Goal: Task Accomplishment & Management: Use online tool/utility

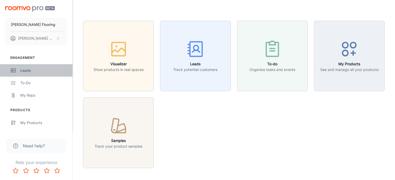
click at [25, 69] on div "Leads" at bounding box center [43, 71] width 47 height 6
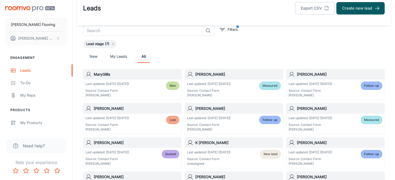
scroll to position [9, 0]
click at [94, 56] on link "New" at bounding box center [93, 56] width 12 height 12
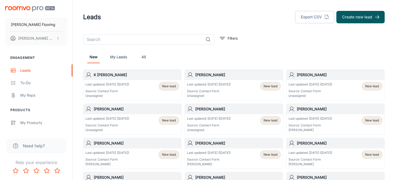
click at [127, 107] on h6 "[PERSON_NAME]" at bounding box center [136, 109] width 85 height 6
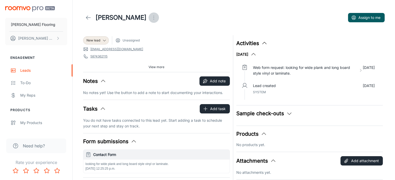
click at [151, 18] on icon "Open menu" at bounding box center [154, 18] width 6 height 6
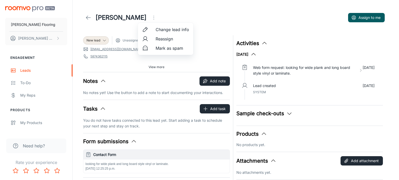
click at [166, 40] on span "Reassign" at bounding box center [171, 39] width 33 height 6
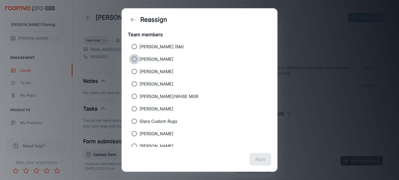
click at [136, 59] on input "[PERSON_NAME]" at bounding box center [134, 59] width 10 height 10
radio input "true"
click at [258, 161] on button "Apply" at bounding box center [260, 159] width 22 height 12
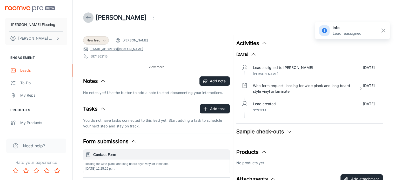
click at [89, 18] on icon at bounding box center [88, 18] width 6 height 6
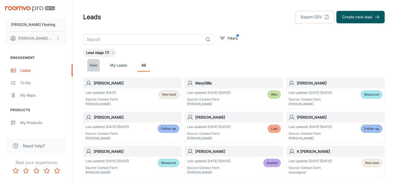
click at [91, 64] on link "New" at bounding box center [93, 65] width 12 height 12
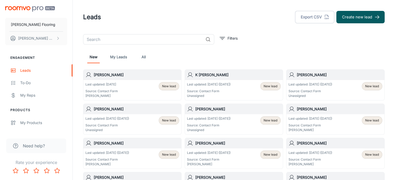
click at [118, 108] on h6 "[PERSON_NAME]" at bounding box center [136, 109] width 85 height 6
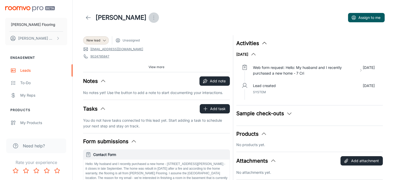
click at [152, 19] on icon "Open menu" at bounding box center [154, 18] width 6 height 6
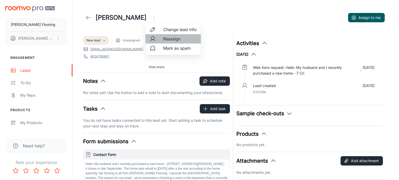
click at [170, 38] on span "Reassign" at bounding box center [179, 39] width 33 height 6
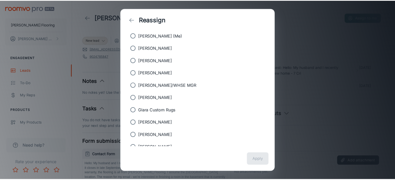
scroll to position [11, 0]
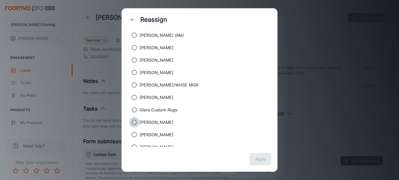
click at [135, 122] on input "[PERSON_NAME]" at bounding box center [134, 122] width 10 height 10
radio input "true"
click at [259, 161] on button "Apply" at bounding box center [260, 159] width 22 height 12
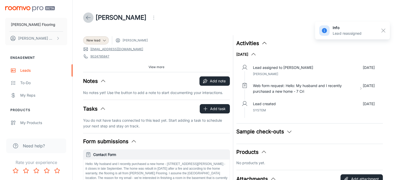
click at [87, 16] on polyline at bounding box center [87, 18] width 2 height 4
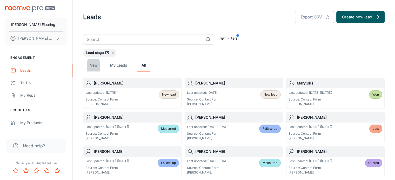
click at [95, 65] on link "New" at bounding box center [93, 65] width 12 height 12
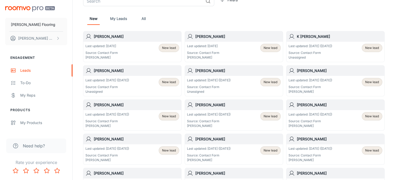
scroll to position [38, 0]
click at [214, 71] on h6 "[PERSON_NAME]" at bounding box center [237, 71] width 85 height 6
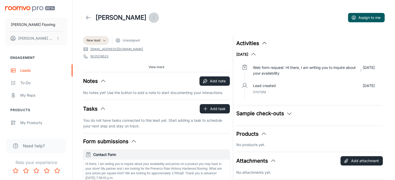
click at [151, 17] on icon "Open menu" at bounding box center [154, 18] width 6 height 6
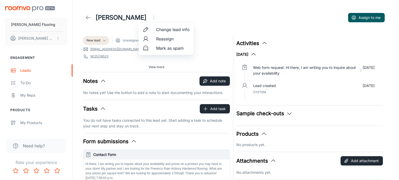
click at [165, 42] on li "Reassign" at bounding box center [165, 38] width 55 height 9
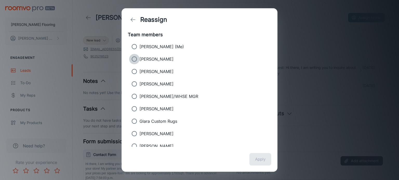
click at [136, 59] on input "[PERSON_NAME]" at bounding box center [134, 59] width 10 height 10
radio input "true"
click at [259, 160] on button "Apply" at bounding box center [260, 159] width 22 height 12
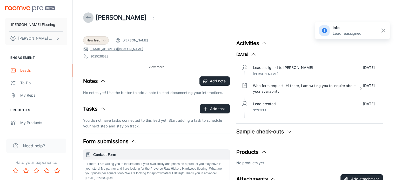
click at [86, 18] on icon at bounding box center [88, 18] width 6 height 6
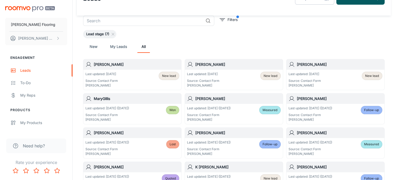
scroll to position [19, 0]
click at [95, 46] on link "New" at bounding box center [93, 46] width 12 height 12
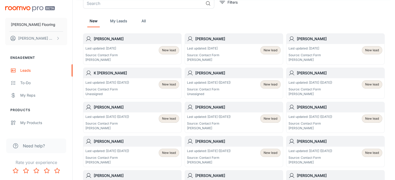
scroll to position [36, 0]
click at [212, 72] on h6 "[PERSON_NAME]" at bounding box center [237, 73] width 85 height 6
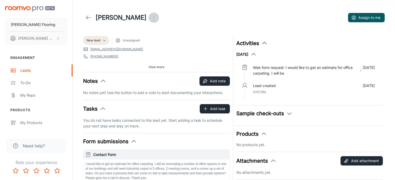
click at [153, 16] on circle "Open menu" at bounding box center [153, 16] width 1 height 1
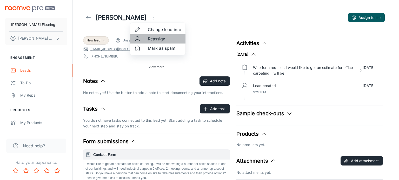
click at [155, 40] on span "Reassign" at bounding box center [164, 39] width 33 height 6
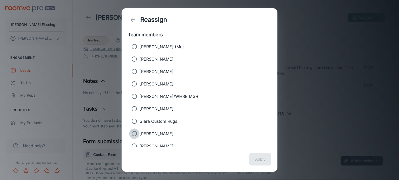
click at [134, 134] on input "[PERSON_NAME]" at bounding box center [134, 134] width 10 height 10
radio input "true"
click at [256, 160] on button "Apply" at bounding box center [260, 159] width 22 height 12
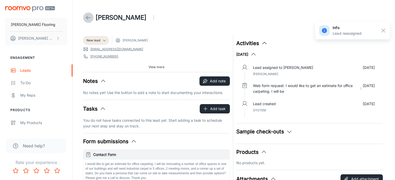
click at [87, 18] on line at bounding box center [88, 18] width 4 height 0
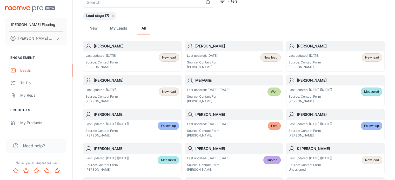
scroll to position [37, 0]
click at [92, 28] on link "New" at bounding box center [93, 28] width 12 height 12
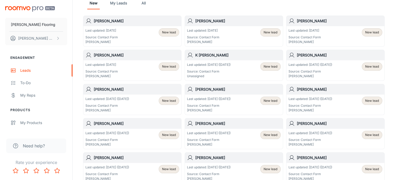
scroll to position [55, 0]
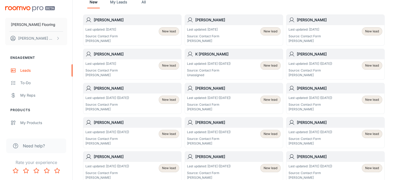
click at [212, 54] on h6 "K [PERSON_NAME]" at bounding box center [237, 54] width 85 height 6
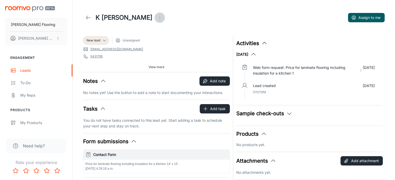
click at [156, 16] on icon "Open menu" at bounding box center [159, 18] width 6 height 6
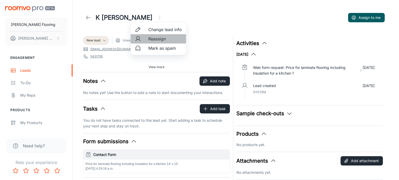
click at [155, 41] on span "Reassign" at bounding box center [164, 39] width 33 height 6
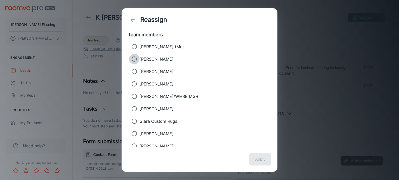
click at [134, 59] on input "[PERSON_NAME]" at bounding box center [134, 59] width 10 height 10
radio input "true"
click at [263, 161] on button "Apply" at bounding box center [260, 159] width 22 height 12
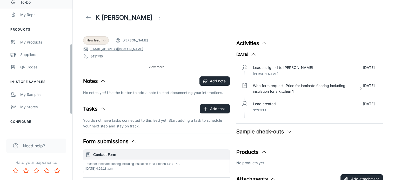
scroll to position [83, 0]
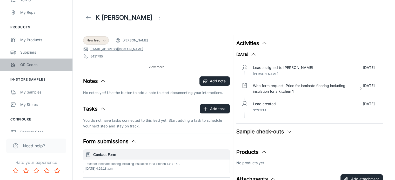
click at [28, 62] on div "QR Codes" at bounding box center [43, 65] width 47 height 6
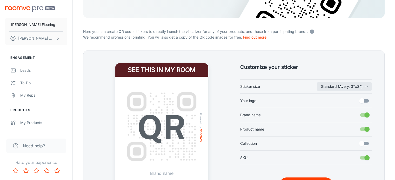
scroll to position [85, 0]
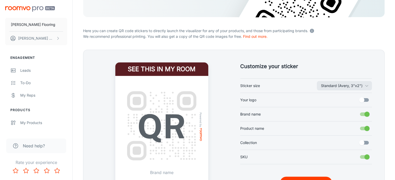
click at [361, 100] on input "Your logo" at bounding box center [362, 100] width 30 height 10
checkbox input "true"
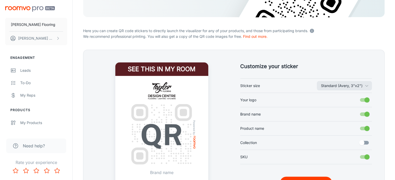
click at [365, 158] on input "SKU" at bounding box center [367, 157] width 30 height 10
checkbox input "false"
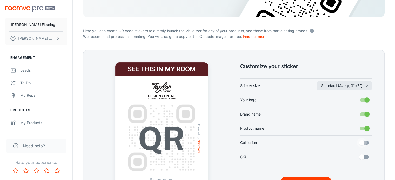
click at [365, 143] on input "Collection" at bounding box center [362, 143] width 30 height 10
checkbox input "true"
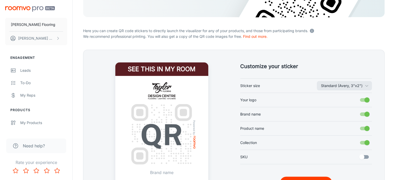
scroll to position [139, 0]
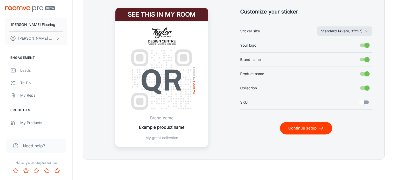
click at [301, 129] on button "Continue setup" at bounding box center [306, 128] width 52 height 12
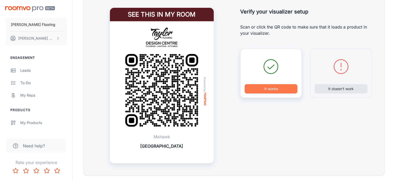
click at [273, 89] on button "It works" at bounding box center [270, 88] width 53 height 9
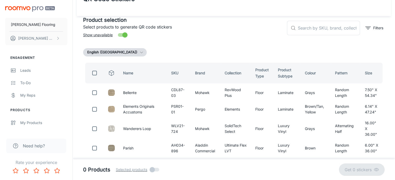
scroll to position [18, 0]
click at [307, 26] on input "text" at bounding box center [329, 28] width 62 height 15
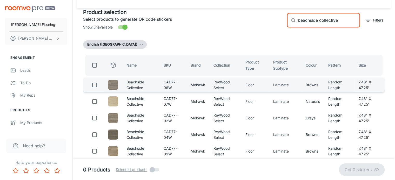
scroll to position [26, 0]
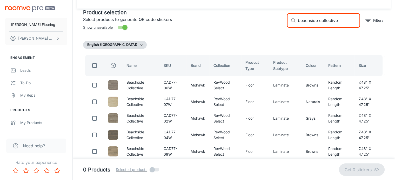
type input "beachside collective"
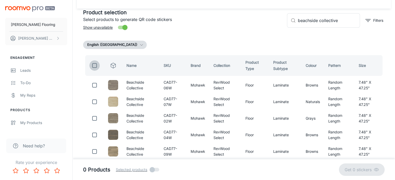
click at [94, 67] on input "checkbox" at bounding box center [94, 65] width 10 height 10
checkbox input "true"
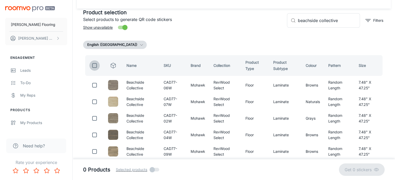
checkbox input "true"
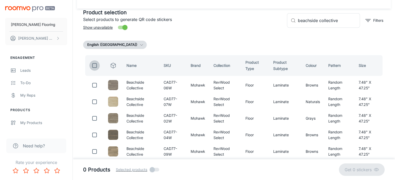
checkbox input "true"
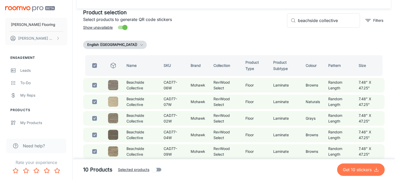
click at [358, 170] on p "Get 10 stickers" at bounding box center [358, 170] width 31 height 6
checkbox input "false"
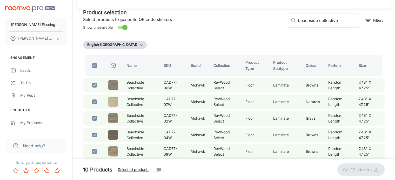
checkbox input "false"
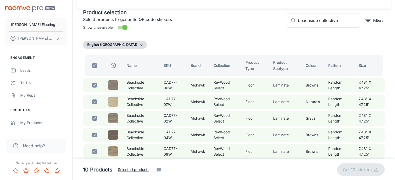
checkbox input "false"
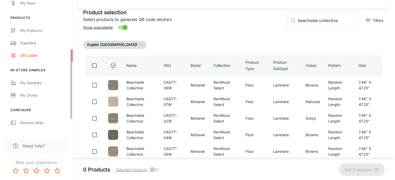
scroll to position [92, 0]
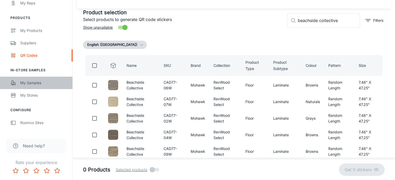
click at [36, 81] on div "My Samples" at bounding box center [43, 83] width 47 height 6
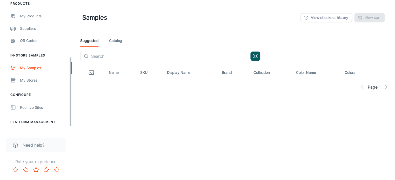
scroll to position [107, 0]
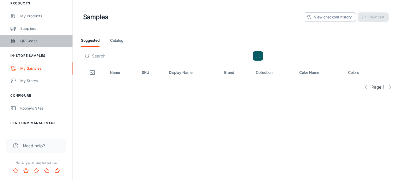
click at [26, 40] on div "QR Codes" at bounding box center [43, 41] width 47 height 6
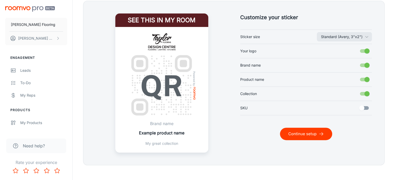
scroll to position [134, 0]
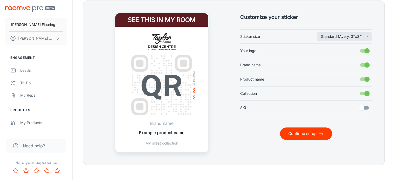
click at [366, 107] on input "SKU" at bounding box center [362, 108] width 30 height 10
checkbox input "true"
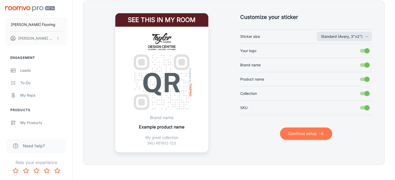
click at [305, 134] on button "Continue setup" at bounding box center [306, 134] width 52 height 12
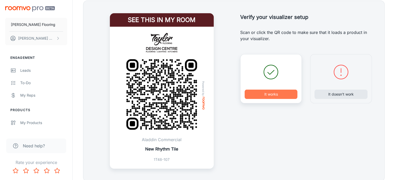
click at [270, 92] on button "It works" at bounding box center [270, 94] width 53 height 9
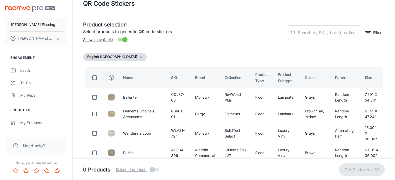
scroll to position [0, 0]
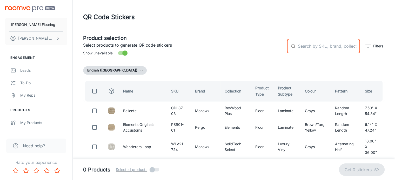
click at [311, 47] on input "text" at bounding box center [329, 46] width 62 height 15
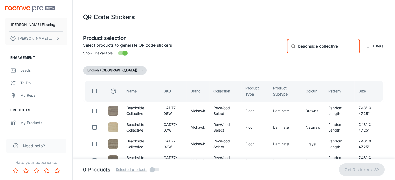
type input "beachside collective"
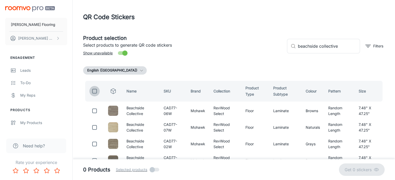
click at [92, 90] on input "checkbox" at bounding box center [94, 91] width 10 height 10
checkbox input "true"
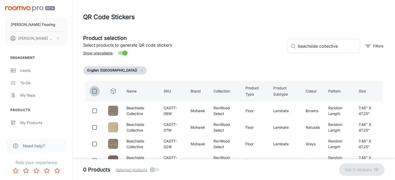
checkbox input "true"
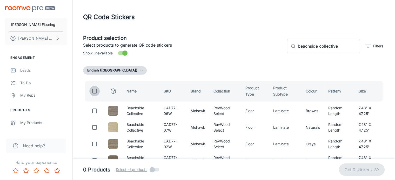
checkbox input "true"
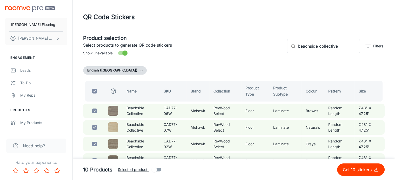
click at [352, 168] on p "Get 10 stickers" at bounding box center [358, 170] width 31 height 6
checkbox input "false"
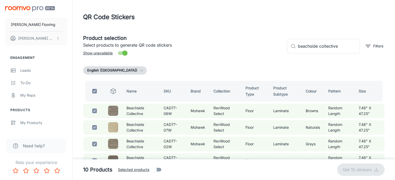
checkbox input "false"
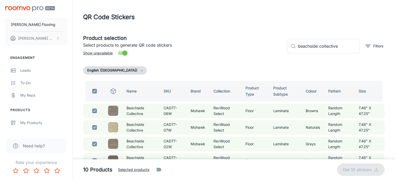
checkbox input "false"
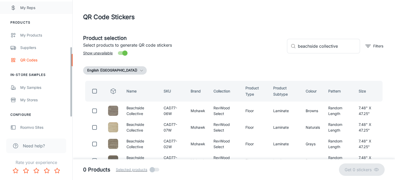
scroll to position [88, 0]
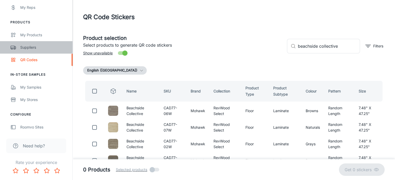
click at [30, 47] on div "Suppliers" at bounding box center [43, 48] width 47 height 6
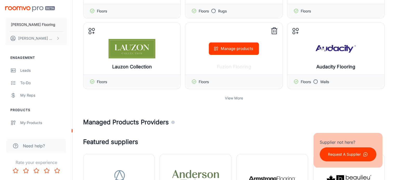
scroll to position [163, 0]
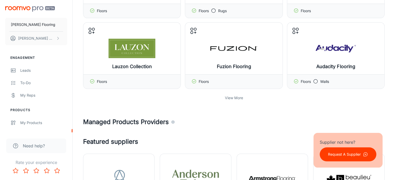
click at [236, 97] on p "View More" at bounding box center [234, 98] width 18 height 6
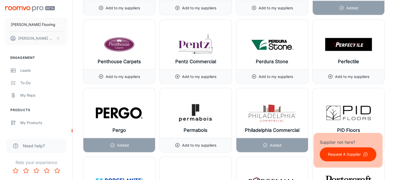
scroll to position [5074, 0]
